Goal: Task Accomplishment & Management: Manage account settings

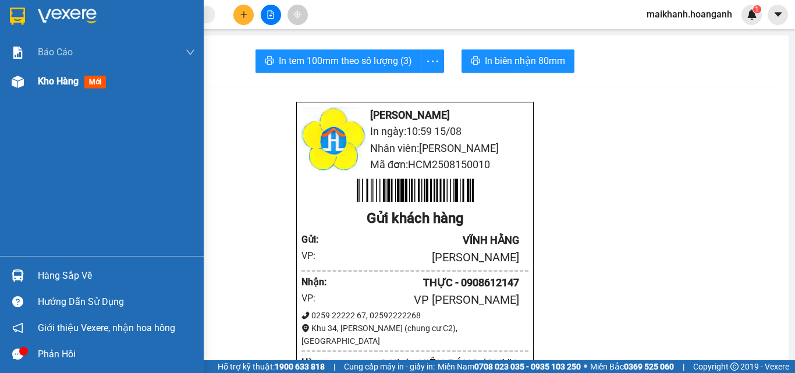
click at [45, 76] on span "Kho hàng" at bounding box center [58, 81] width 41 height 11
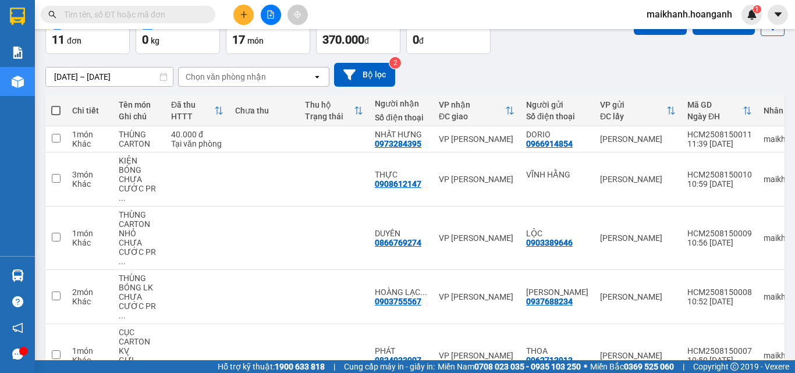
scroll to position [94, 0]
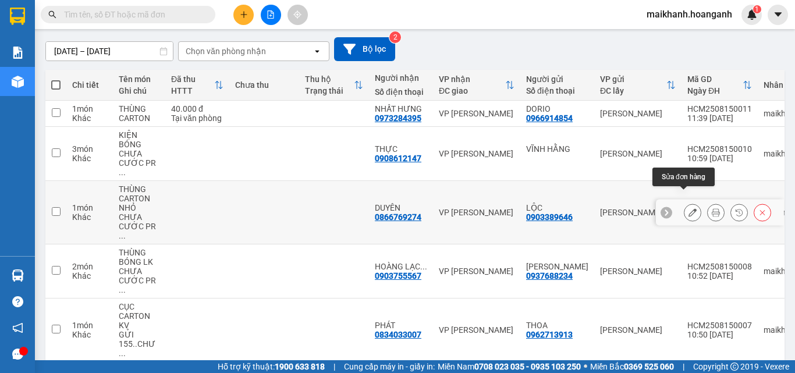
click at [689, 208] on icon at bounding box center [693, 212] width 8 height 8
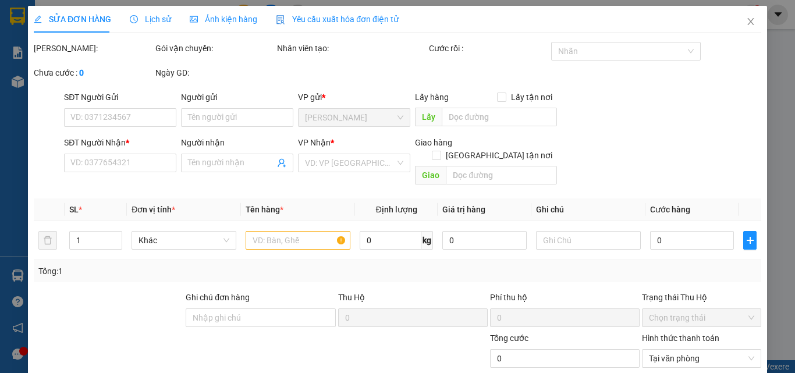
type input "0903389646"
type input "LỘC"
type input "0866769274"
type input "DUYÊN"
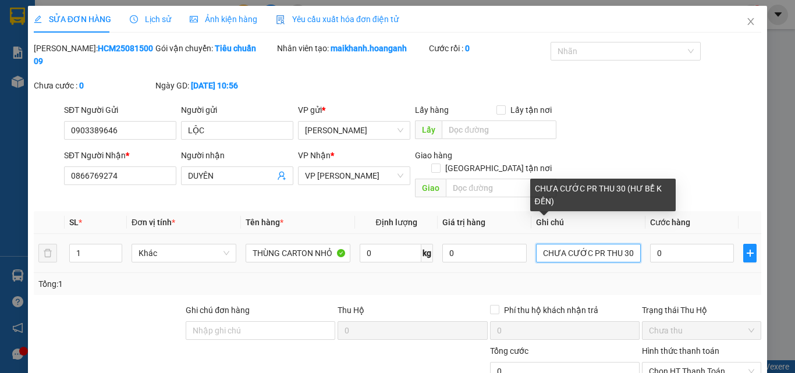
click at [536, 244] on input "CHƯA CƯỚC PR THU 30 (HƯ BỂ K ĐỀN)" at bounding box center [588, 253] width 105 height 19
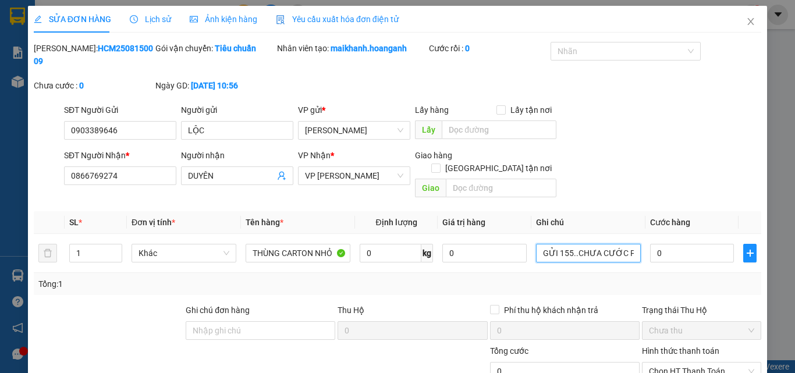
type input "GỬI 155..CHƯA CƯỚC PR THU 30 (HƯ BỂ K ĐỀN)"
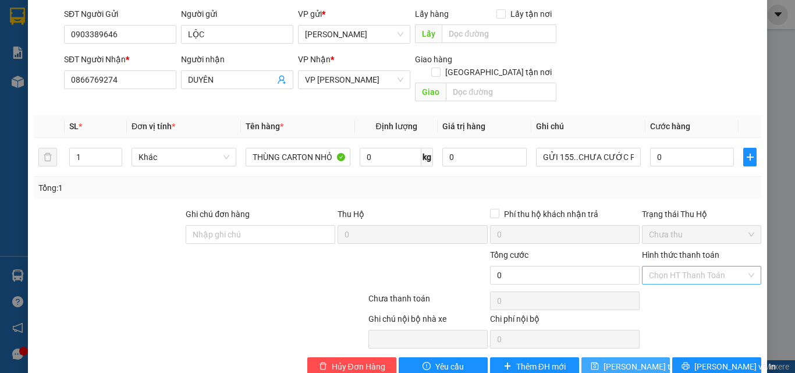
click at [635, 360] on span "[PERSON_NAME] thay đổi" at bounding box center [650, 366] width 93 height 13
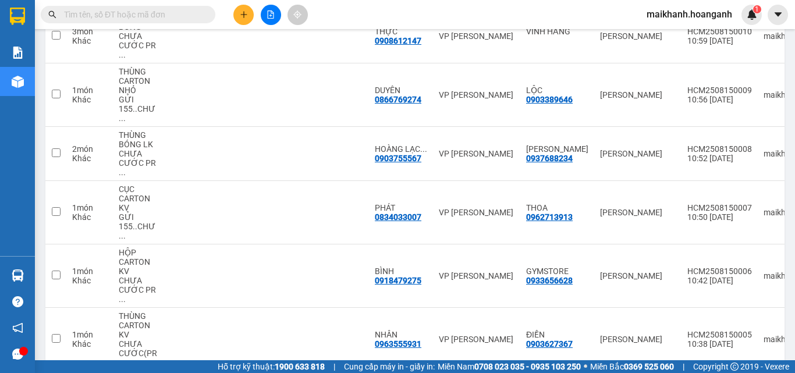
scroll to position [225, 0]
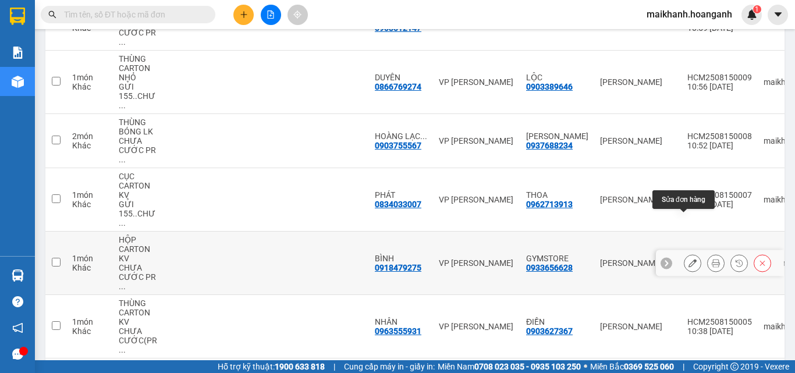
click at [689, 259] on icon at bounding box center [693, 263] width 8 height 8
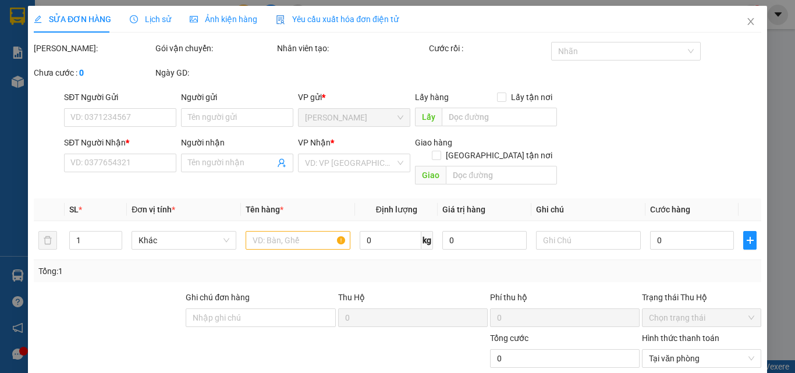
type input "0933656628"
type input "GYMSTORE"
type input "0918479275"
type input "BÌNH"
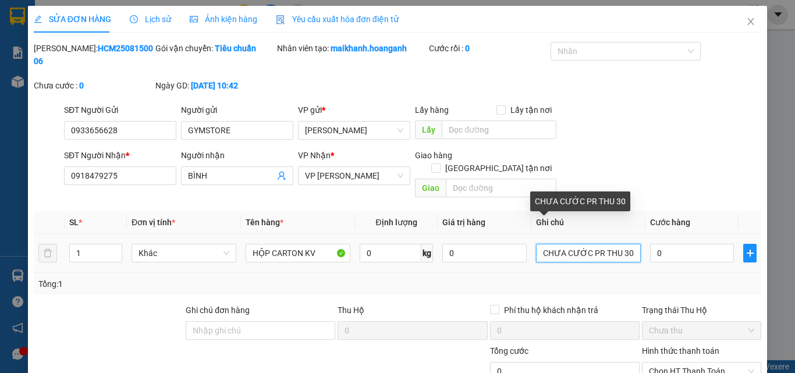
click at [536, 244] on input "CHƯA CƯỚC PR THU 30" at bounding box center [588, 253] width 105 height 19
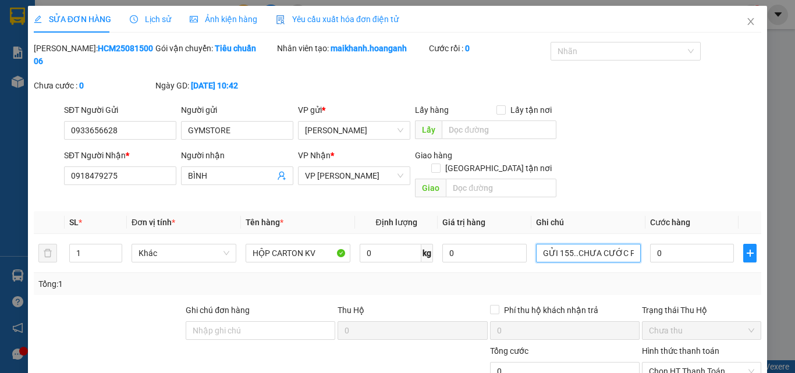
type input "GỬI 155..CHƯA CƯỚC PR THU 30"
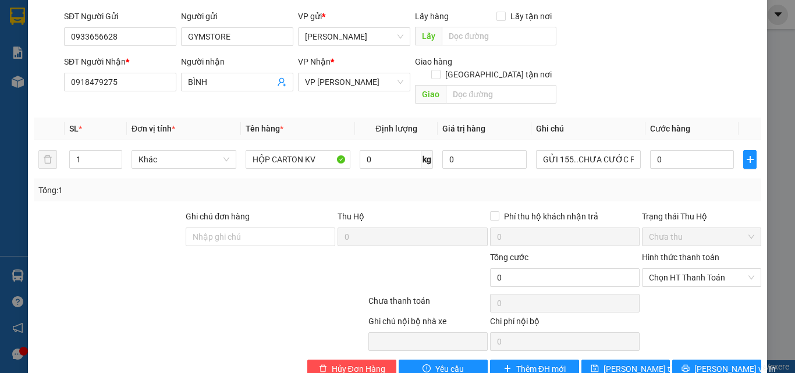
scroll to position [96, 0]
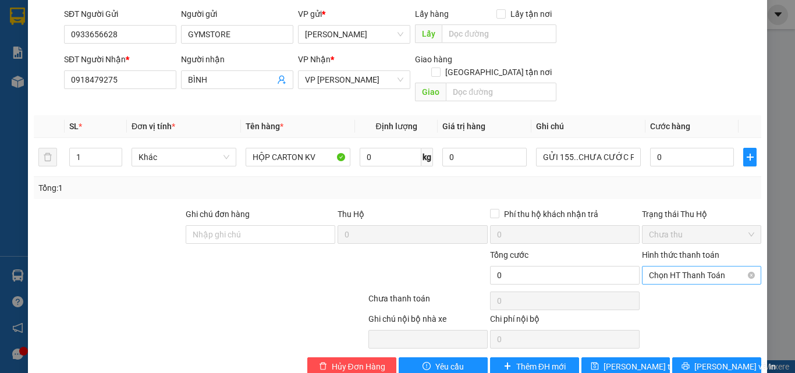
click at [743, 267] on span "Chọn HT Thanh Toán" at bounding box center [701, 275] width 105 height 17
click at [693, 182] on div "Tổng: 1" at bounding box center [397, 188] width 718 height 13
click at [618, 360] on span "[PERSON_NAME] thay đổi" at bounding box center [650, 366] width 93 height 13
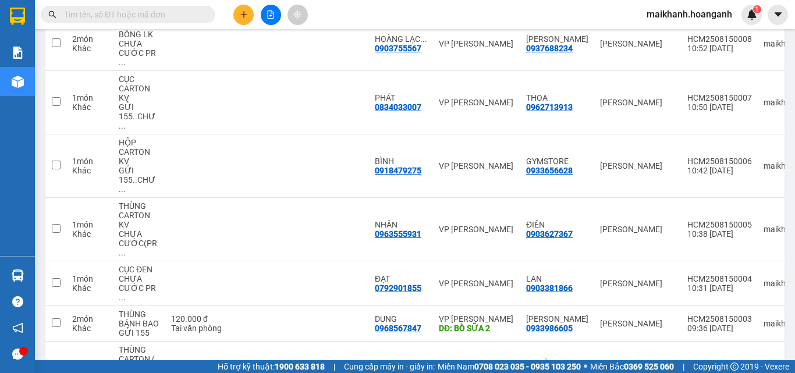
scroll to position [331, 0]
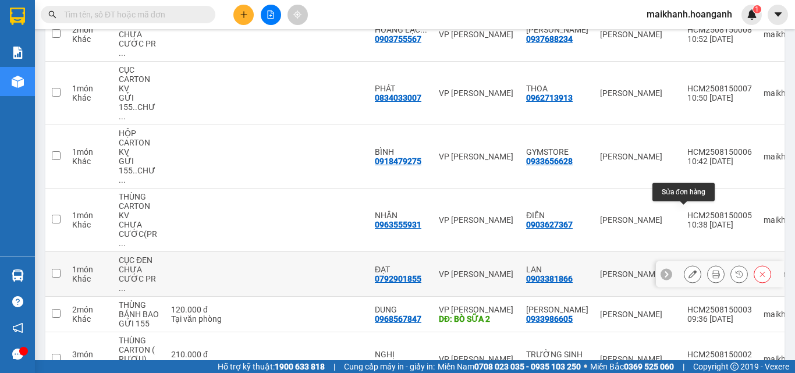
click at [689, 270] on icon at bounding box center [693, 274] width 8 height 8
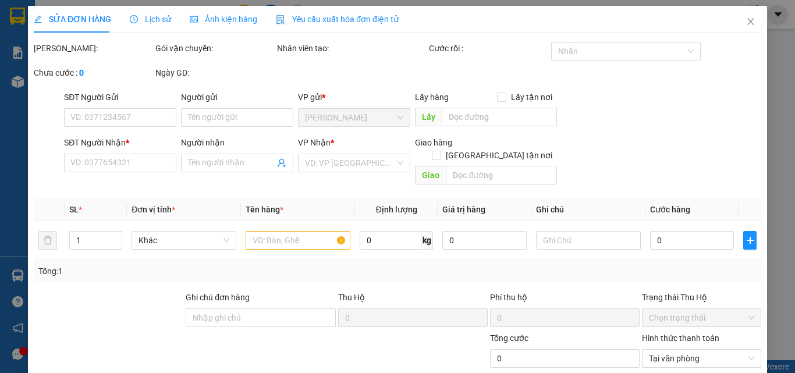
type input "0903381866"
type input "LAN"
type input "0792901855"
type input "ĐẠT"
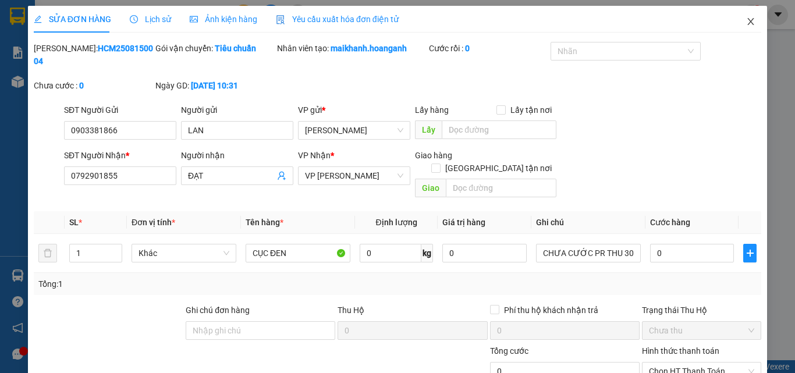
click at [746, 17] on icon "close" at bounding box center [750, 21] width 9 height 9
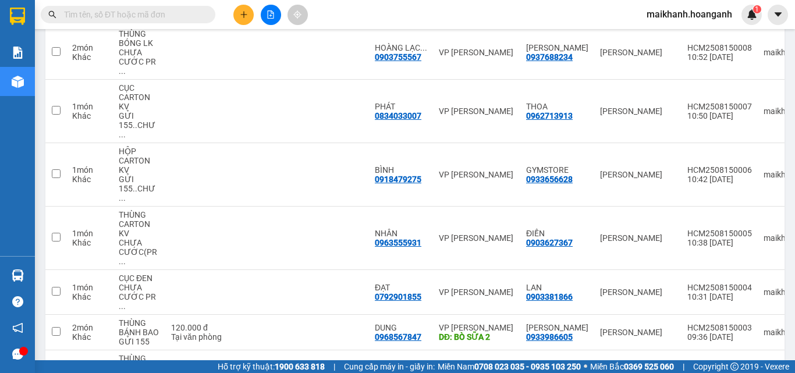
scroll to position [345, 0]
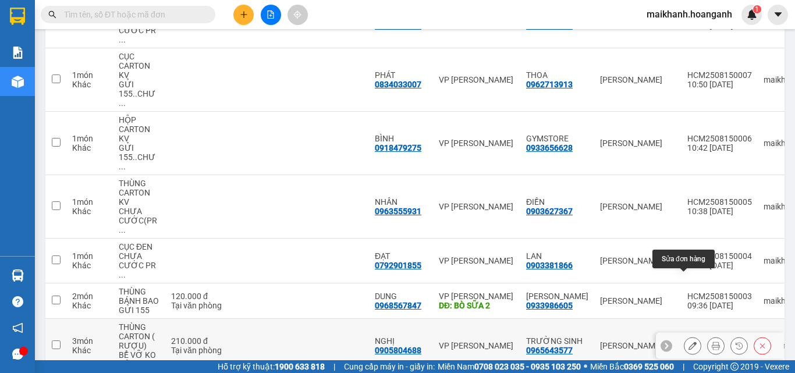
click at [689, 342] on icon at bounding box center [693, 346] width 8 height 8
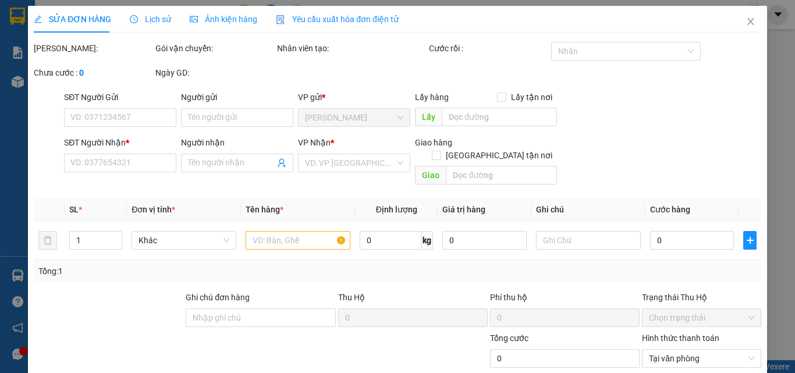
type input "0965643577"
type input "TRƯỜNG SINH"
type input "0905804688"
type input "NGHỊ"
type input "210.000"
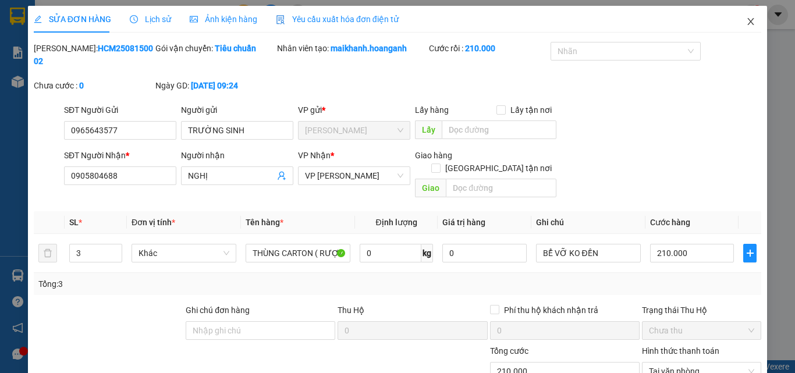
click at [746, 20] on icon "close" at bounding box center [750, 21] width 9 height 9
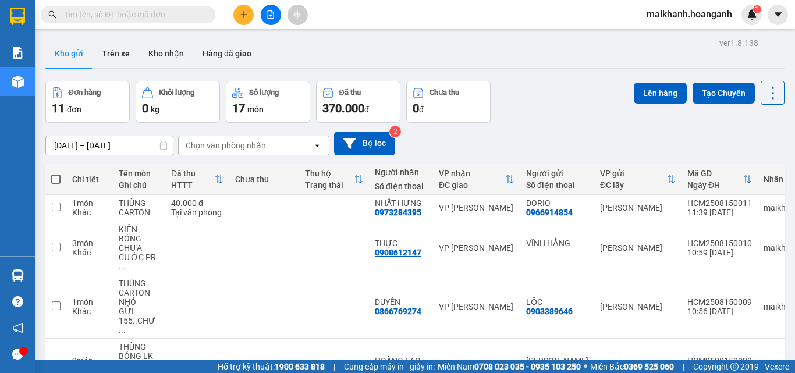
click at [149, 17] on input "text" at bounding box center [132, 14] width 137 height 13
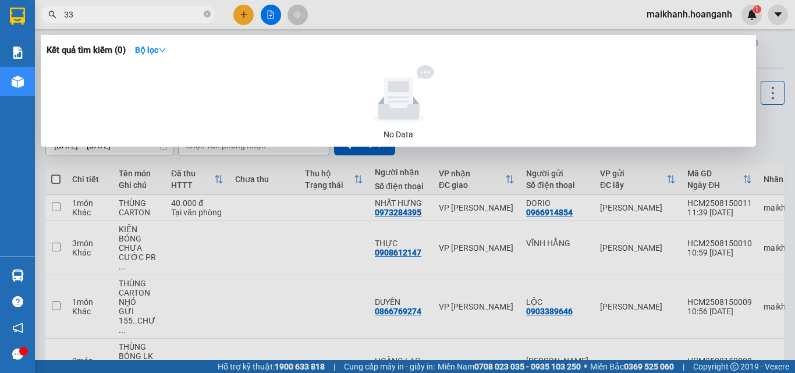
type input "338"
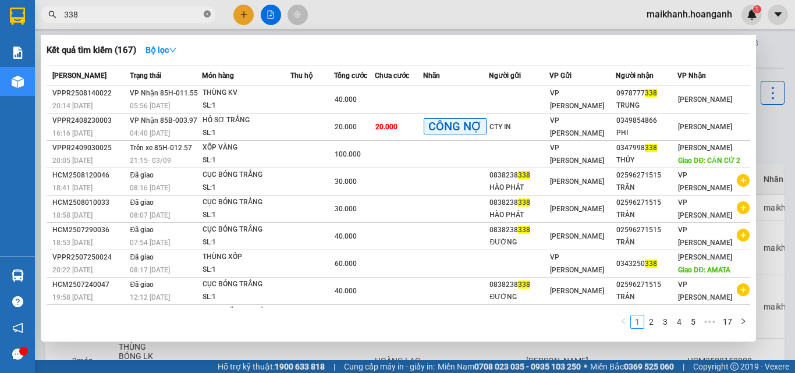
click at [208, 14] on icon "close-circle" at bounding box center [207, 13] width 7 height 7
